Goal: Check status: Check status

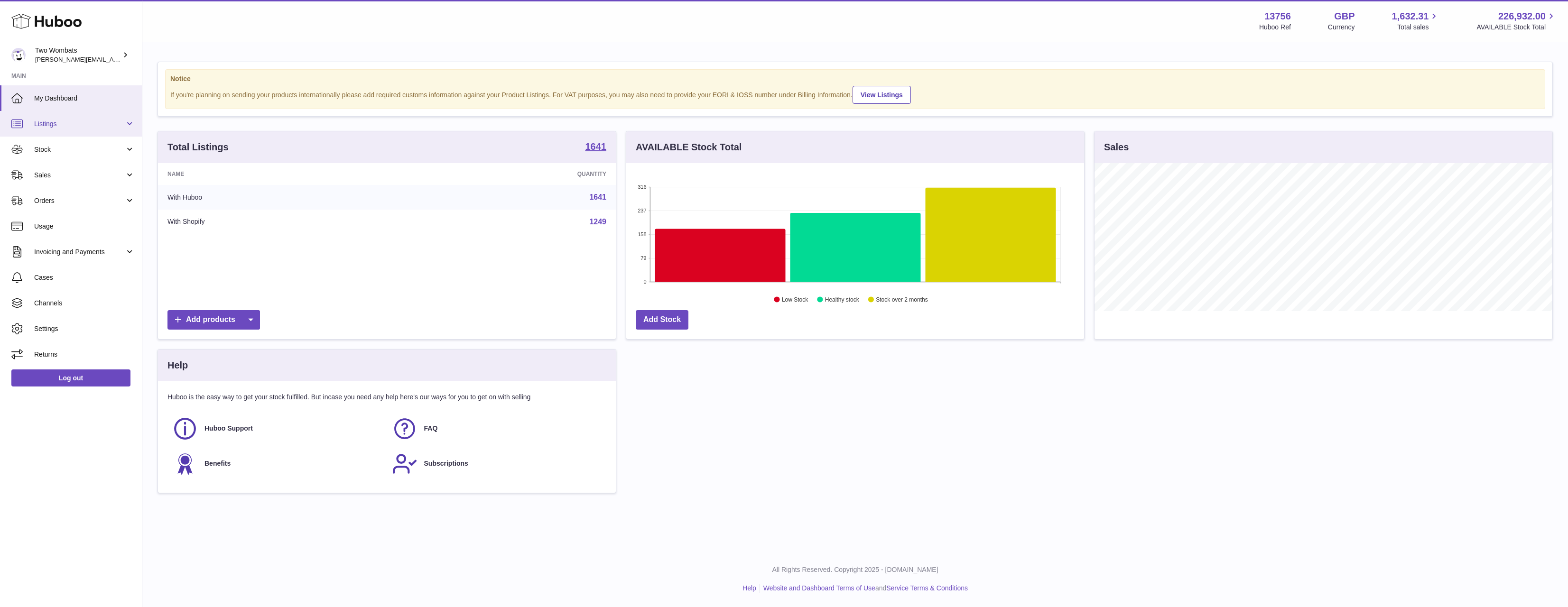
scroll to position [148, 458]
click at [89, 130] on link "Listings" at bounding box center [71, 123] width 142 height 26
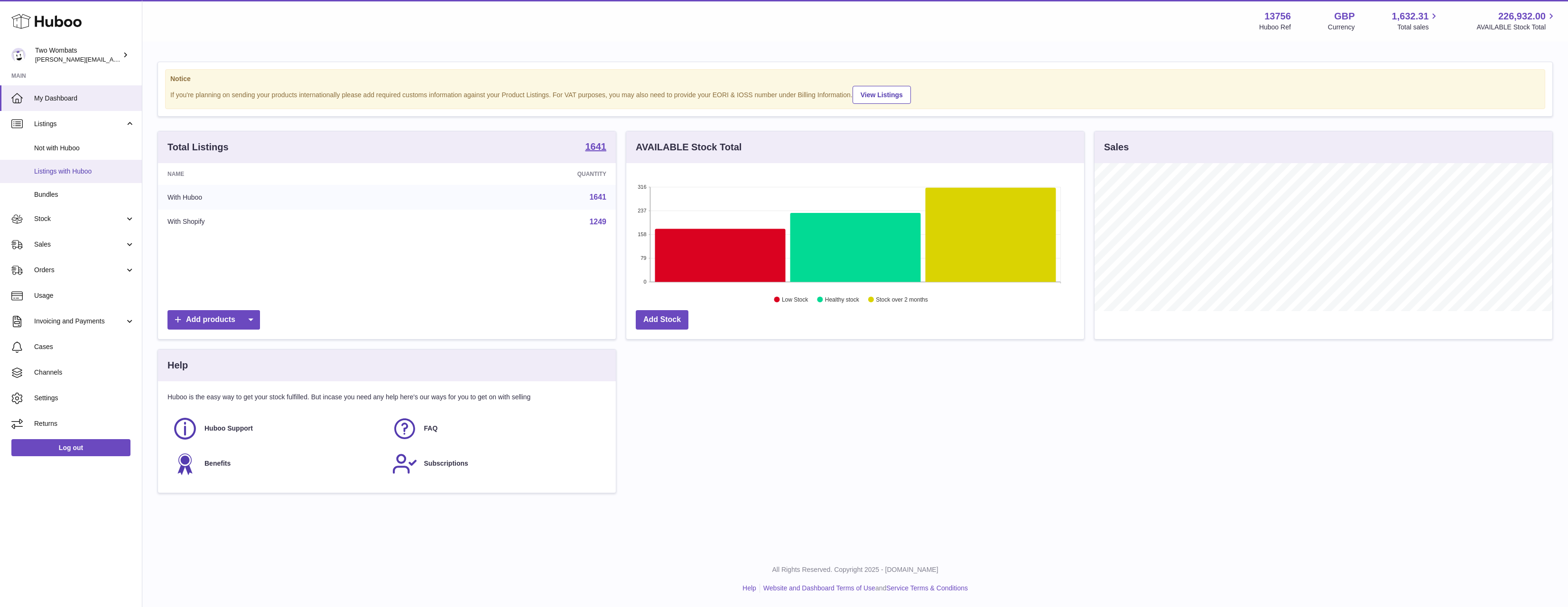
click at [72, 173] on span "Listings with Huboo" at bounding box center [84, 171] width 100 height 9
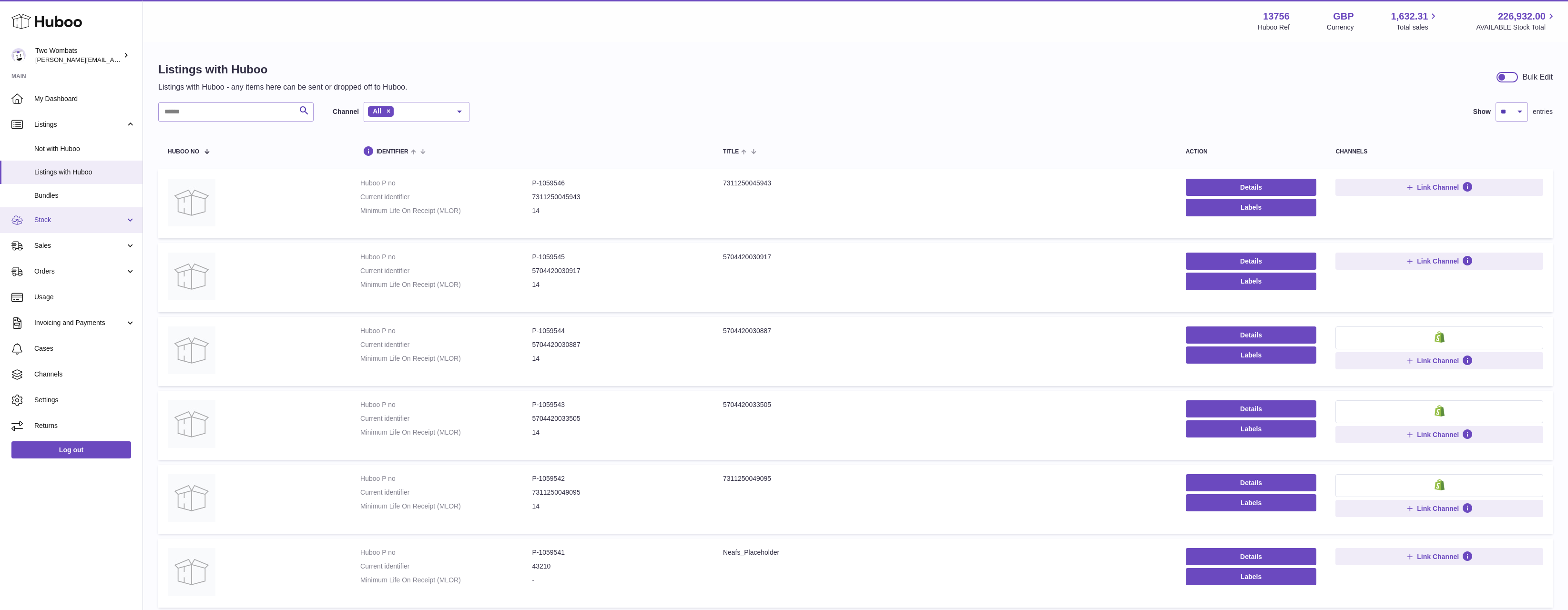
click at [74, 219] on span "Stock" at bounding box center [80, 219] width 91 height 9
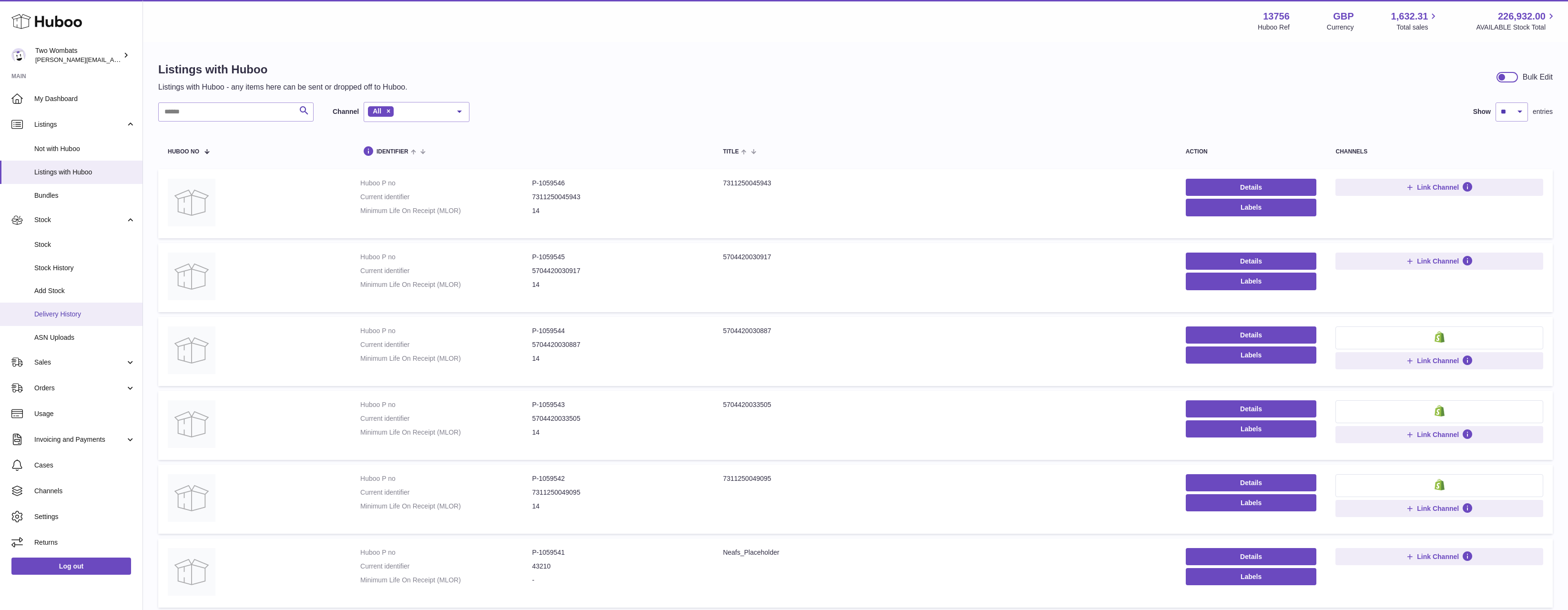
click at [72, 311] on span "Delivery History" at bounding box center [84, 314] width 101 height 9
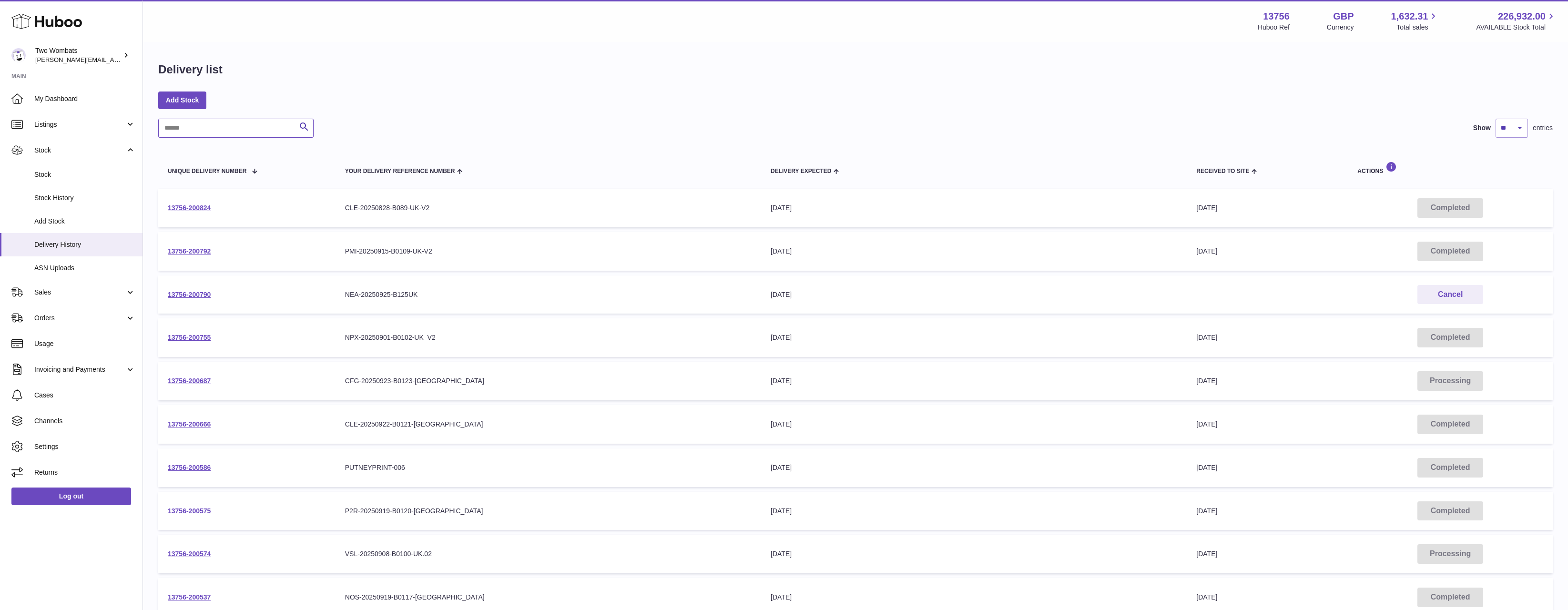
click at [227, 137] on input "text" at bounding box center [236, 128] width 155 height 19
paste input "**********"
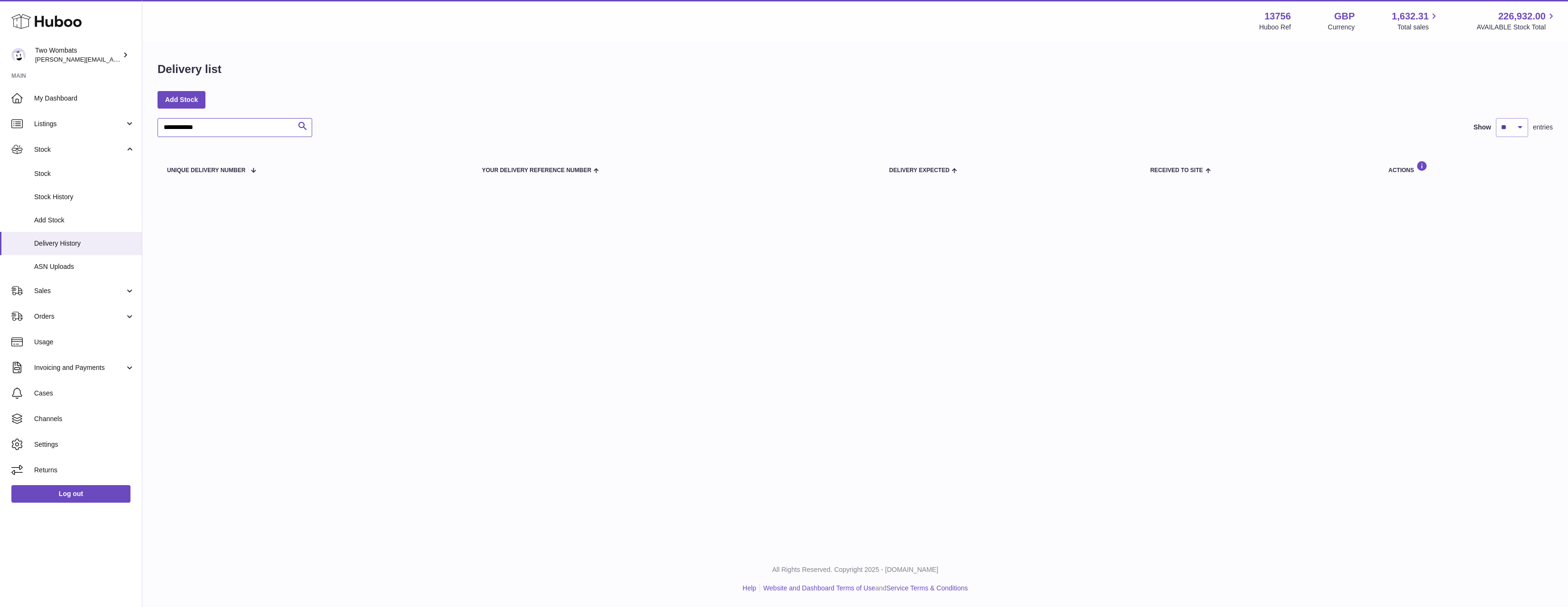
type input "**********"
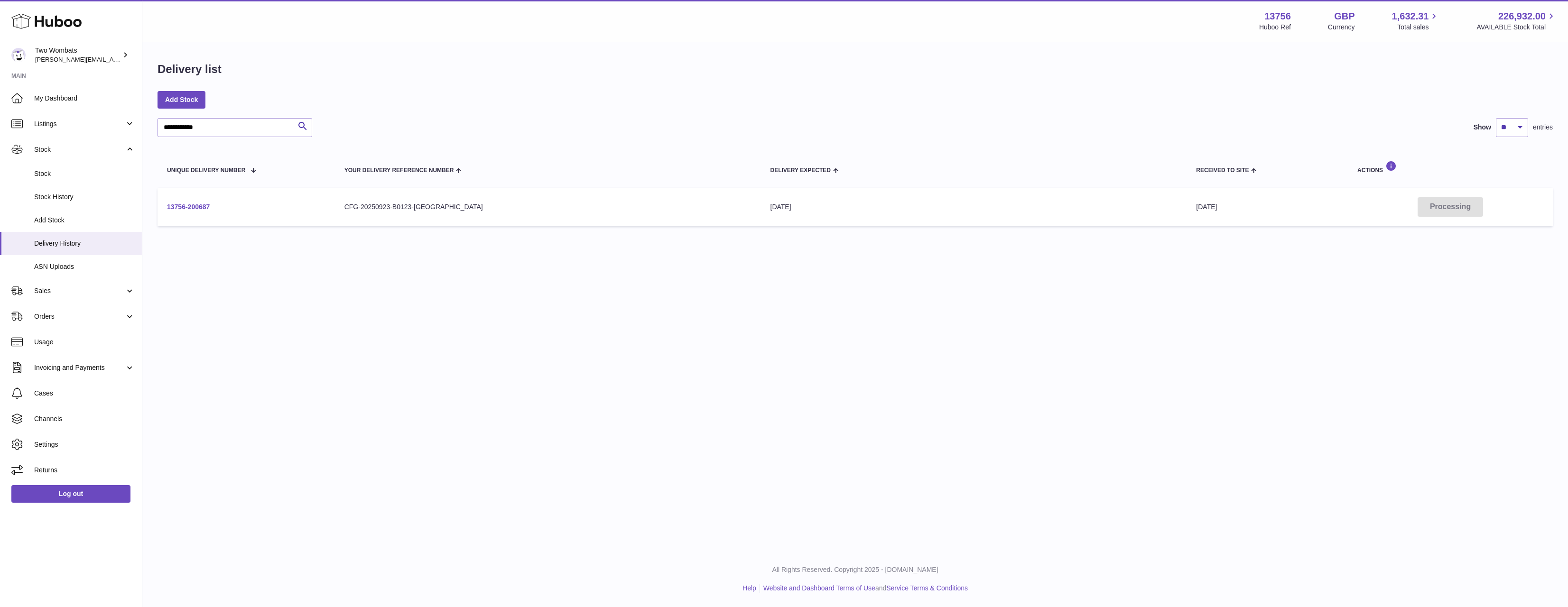
click at [208, 208] on link "13756-200687" at bounding box center [188, 207] width 43 height 7
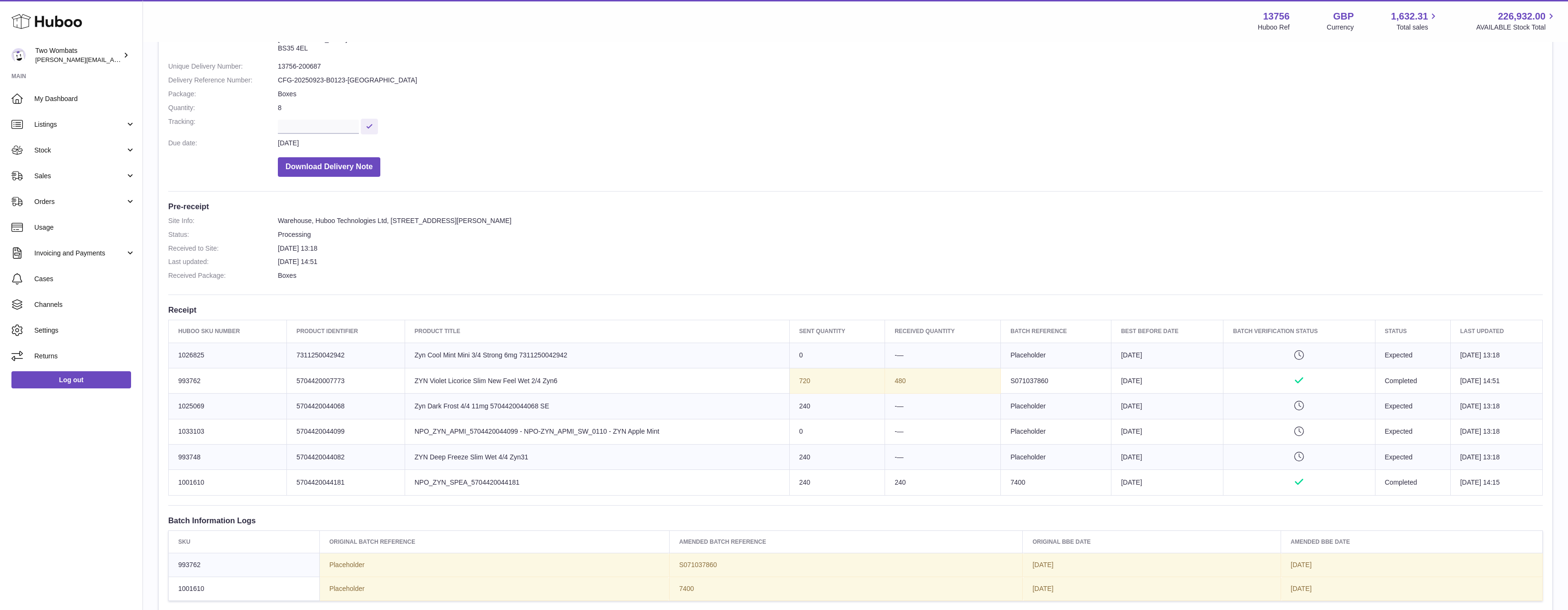
scroll to position [286, 0]
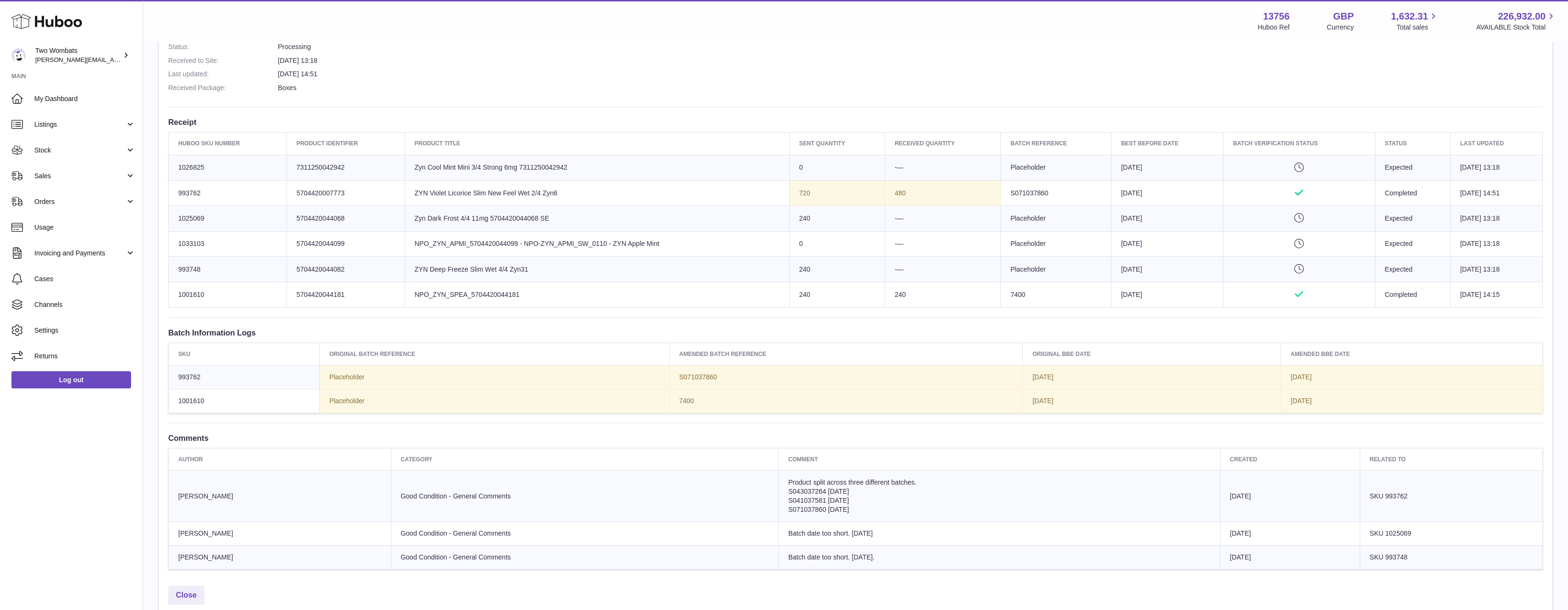
drag, startPoint x: 947, startPoint y: 205, endPoint x: 811, endPoint y: 202, distance: 136.0
click at [811, 202] on tbody "Huboo SKU Number 1026825 Client Identifier 7311250042942 Product title Zyn Cool…" at bounding box center [856, 230] width 1374 height 152
click at [811, 202] on td "Sent Quantity 720" at bounding box center [837, 193] width 95 height 25
drag, startPoint x: 793, startPoint y: 226, endPoint x: 827, endPoint y: 217, distance: 35.2
click at [827, 217] on td "Sent Quantity 240" at bounding box center [837, 218] width 95 height 25
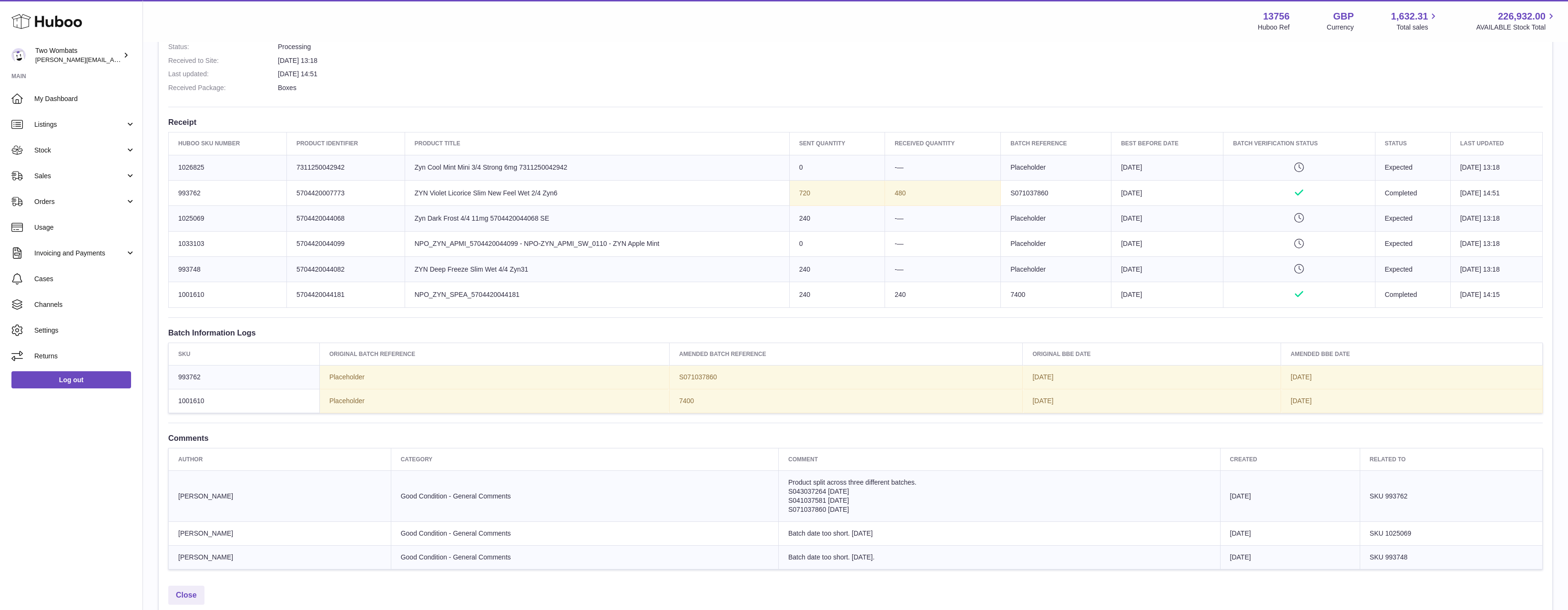
click at [827, 217] on td "Sent Quantity 240" at bounding box center [837, 218] width 95 height 25
drag, startPoint x: 818, startPoint y: 218, endPoint x: 433, endPoint y: 217, distance: 385.0
click at [433, 217] on tr "Huboo SKU Number 1025069 Client Identifier 5704420044068 Product title Zyn Dark…" at bounding box center [856, 218] width 1374 height 25
click at [433, 217] on td "Product title Zyn Dark Frost 4/4 11mg 5704420044068 SE" at bounding box center [597, 218] width 385 height 25
drag, startPoint x: 613, startPoint y: 252, endPoint x: 883, endPoint y: 256, distance: 270.0
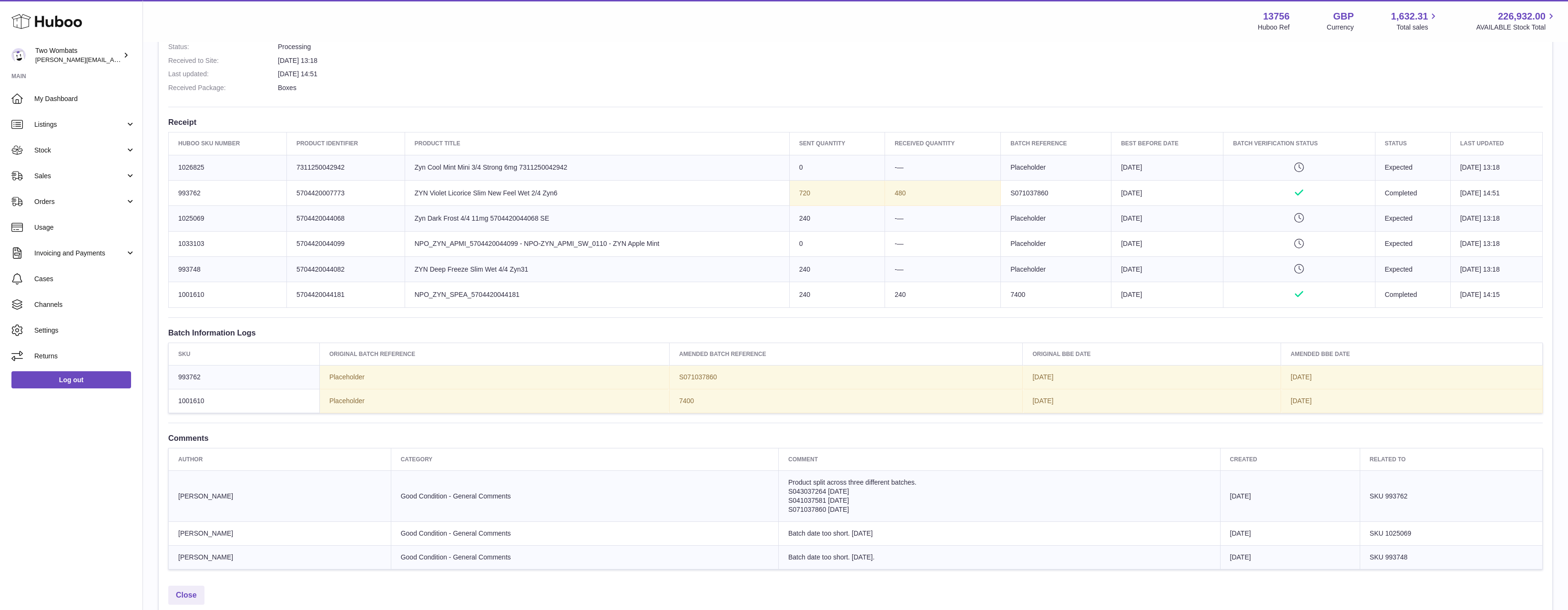
click at [882, 255] on tbody "Huboo SKU Number 1026825 Client Identifier 7311250042942 Product title Zyn Cool…" at bounding box center [856, 230] width 1374 height 152
